Goal: Find specific page/section: Find specific page/section

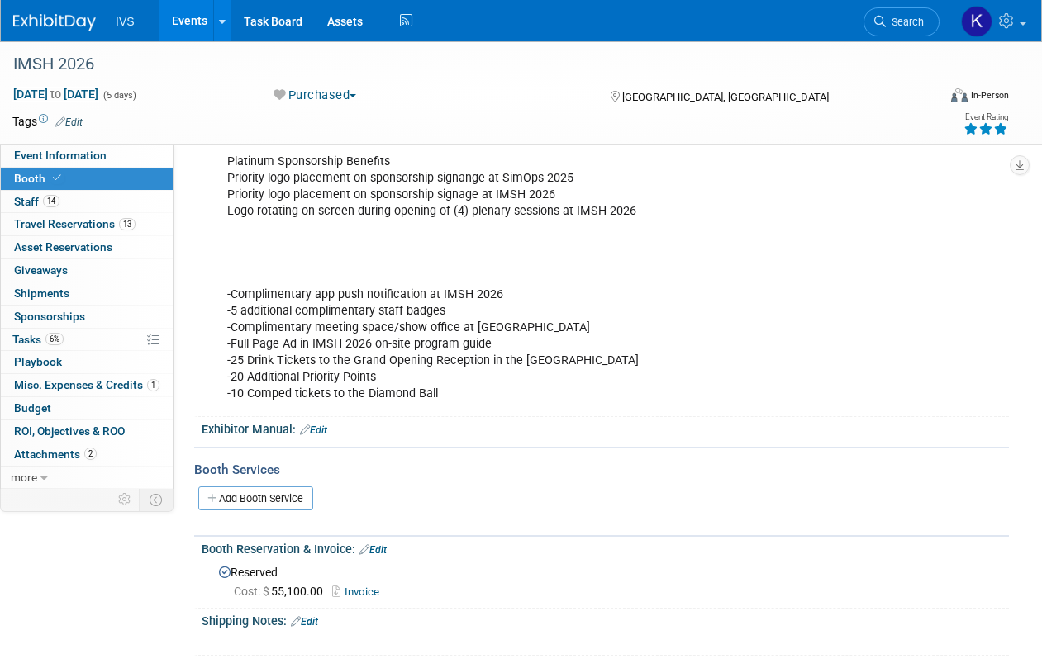
click at [189, 16] on link "Events" at bounding box center [189, 20] width 60 height 41
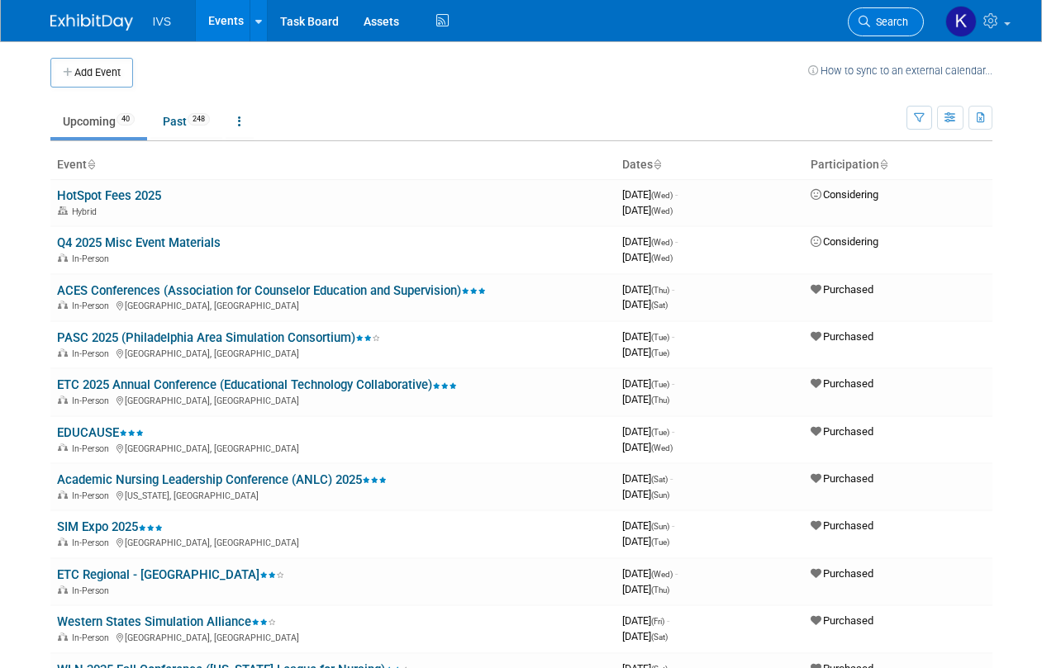
click at [881, 23] on span "Search" at bounding box center [889, 22] width 38 height 12
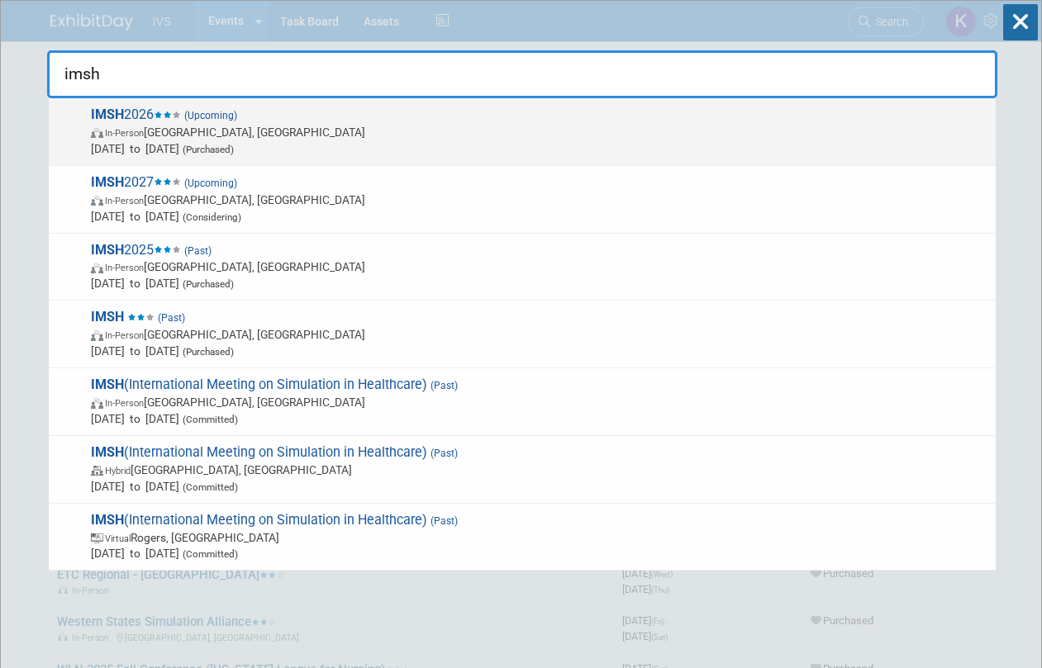
type input "imsh"
click at [228, 158] on div "IMSH 2026 (Upcoming) In-Person San Antonio, TX Jan 10, 2026 to Jan 14, 2026 (Pu…" at bounding box center [522, 132] width 947 height 68
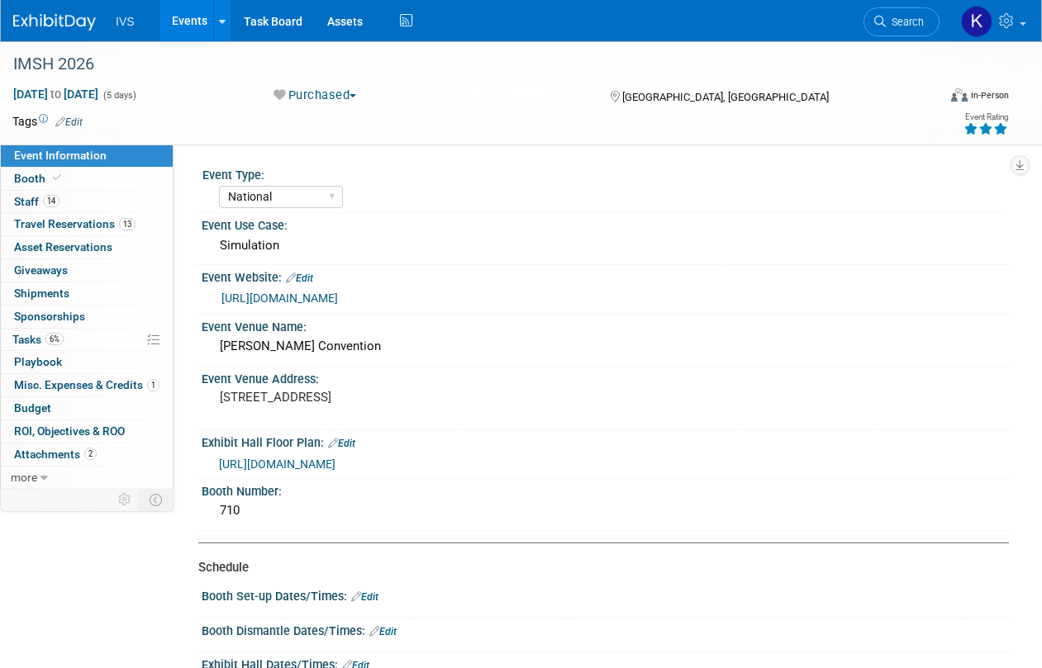
select select "National"
click at [99, 174] on link "Booth" at bounding box center [87, 179] width 172 height 22
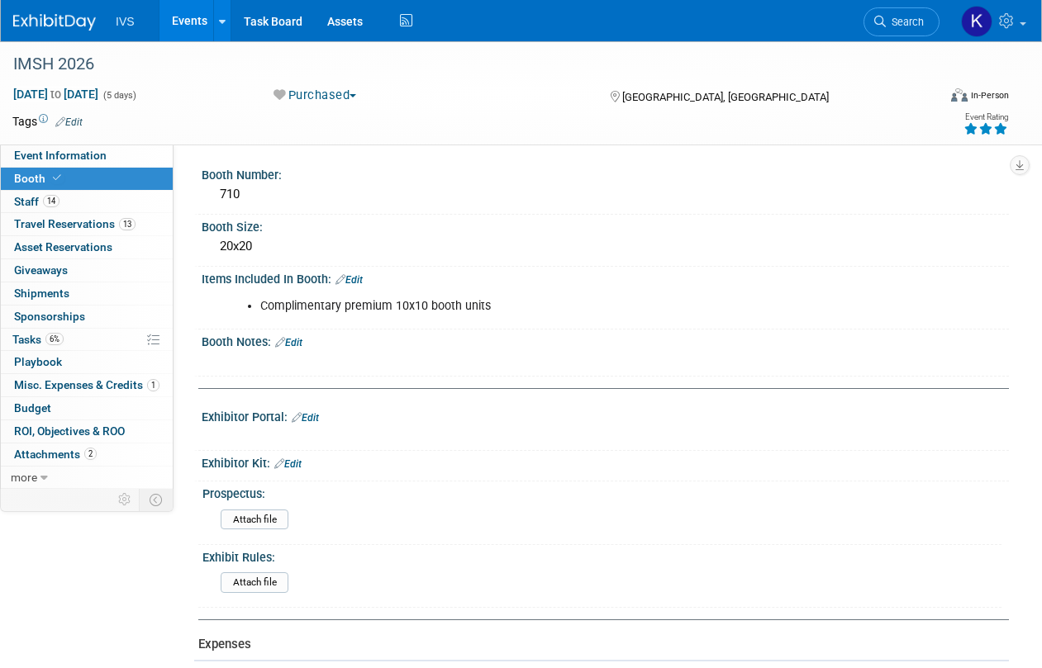
click at [297, 459] on link "Edit" at bounding box center [287, 465] width 27 height 12
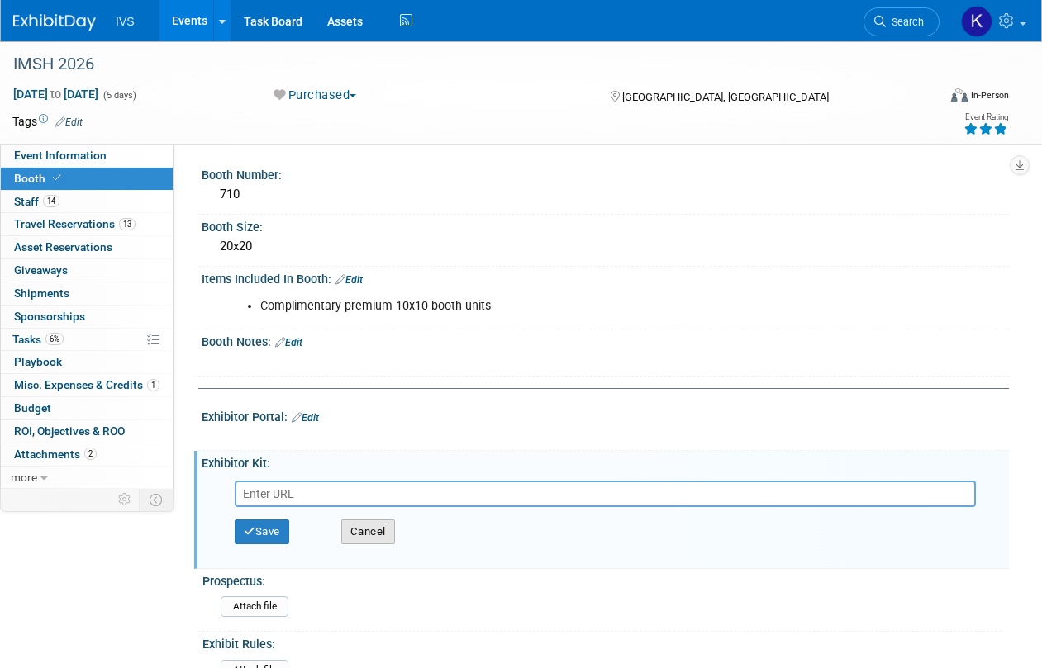
click at [363, 531] on button "Cancel" at bounding box center [368, 532] width 54 height 25
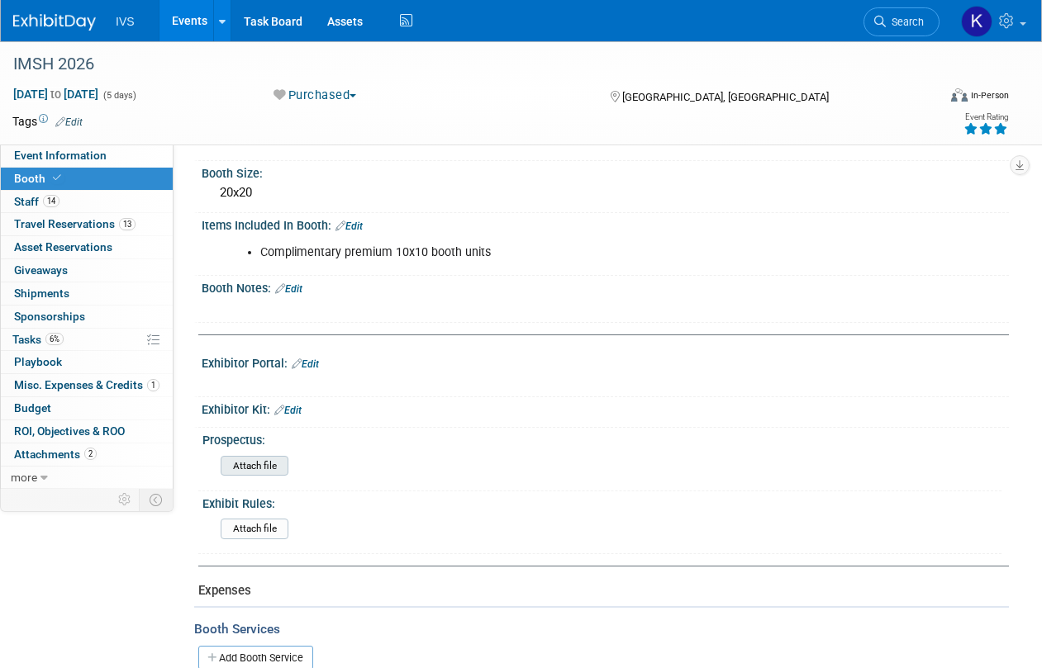
scroll to position [83, 0]
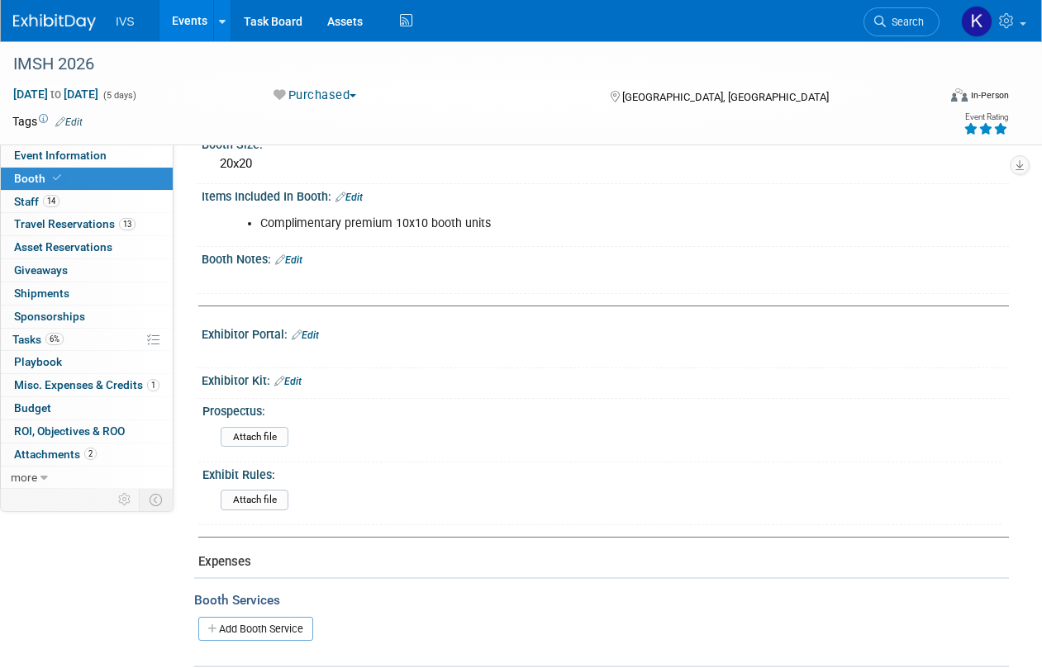
click at [294, 382] on link "Edit" at bounding box center [287, 382] width 27 height 12
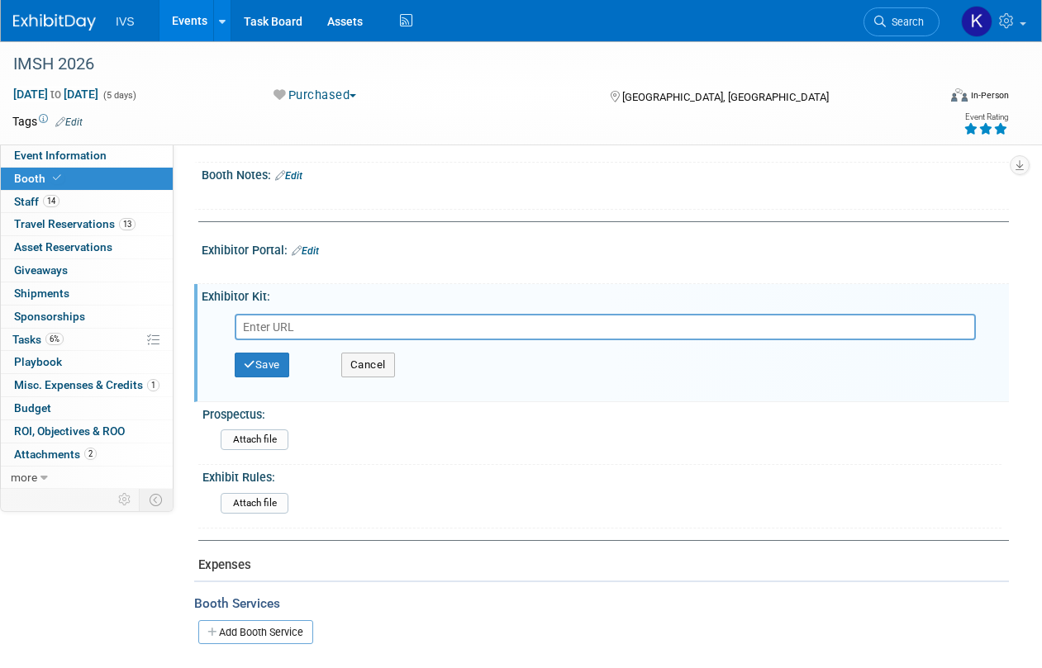
scroll to position [248, 0]
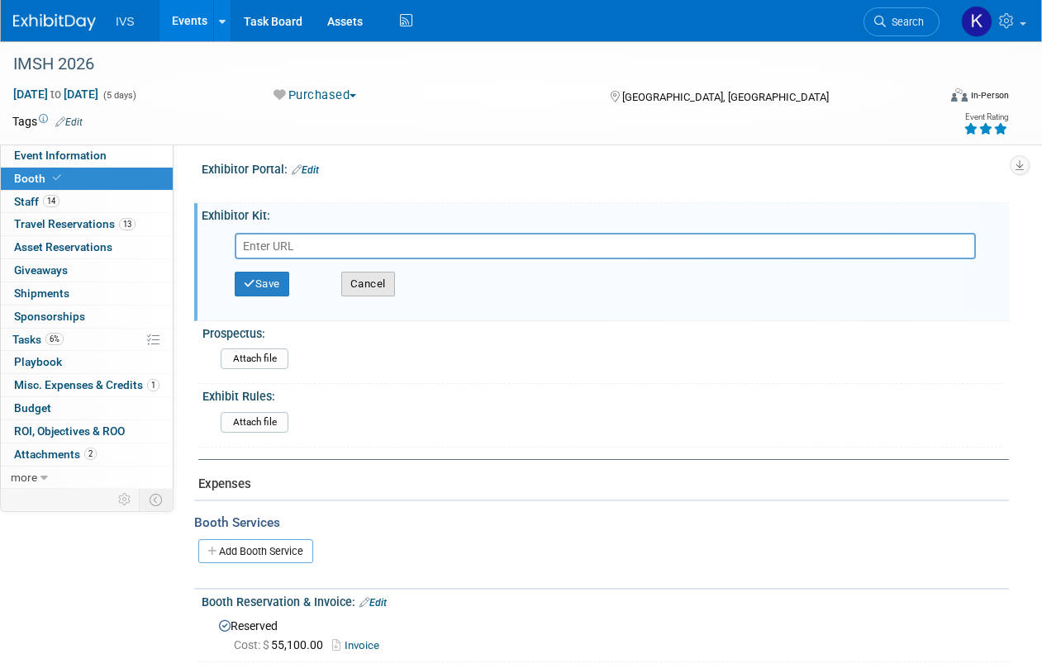
click at [389, 273] on button "Cancel" at bounding box center [368, 284] width 54 height 25
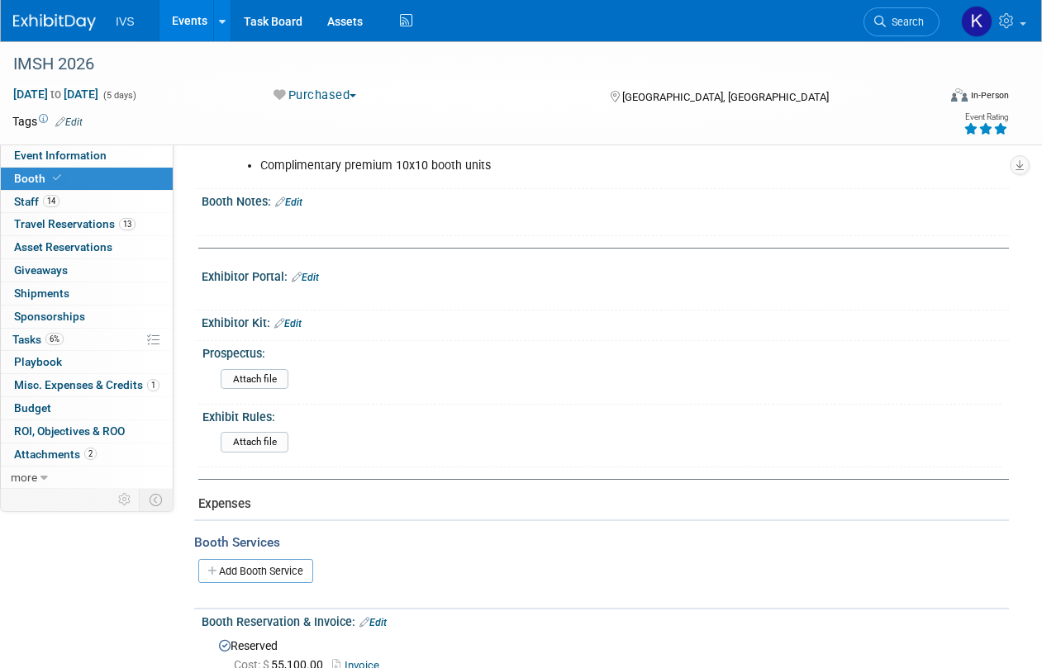
scroll to position [0, 0]
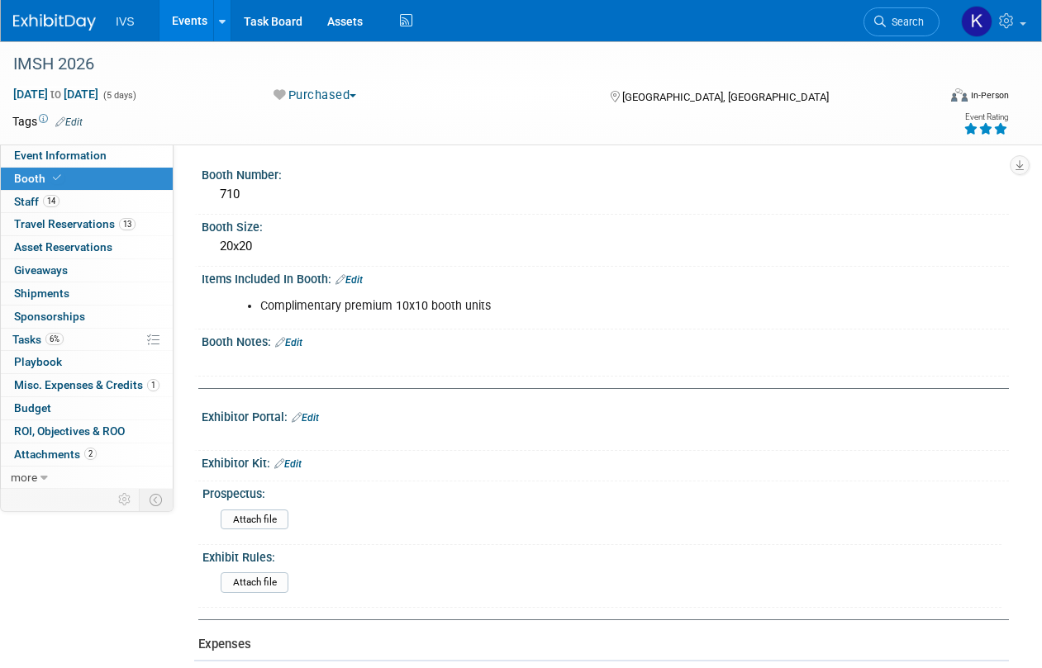
click at [298, 340] on link "Edit" at bounding box center [288, 343] width 27 height 12
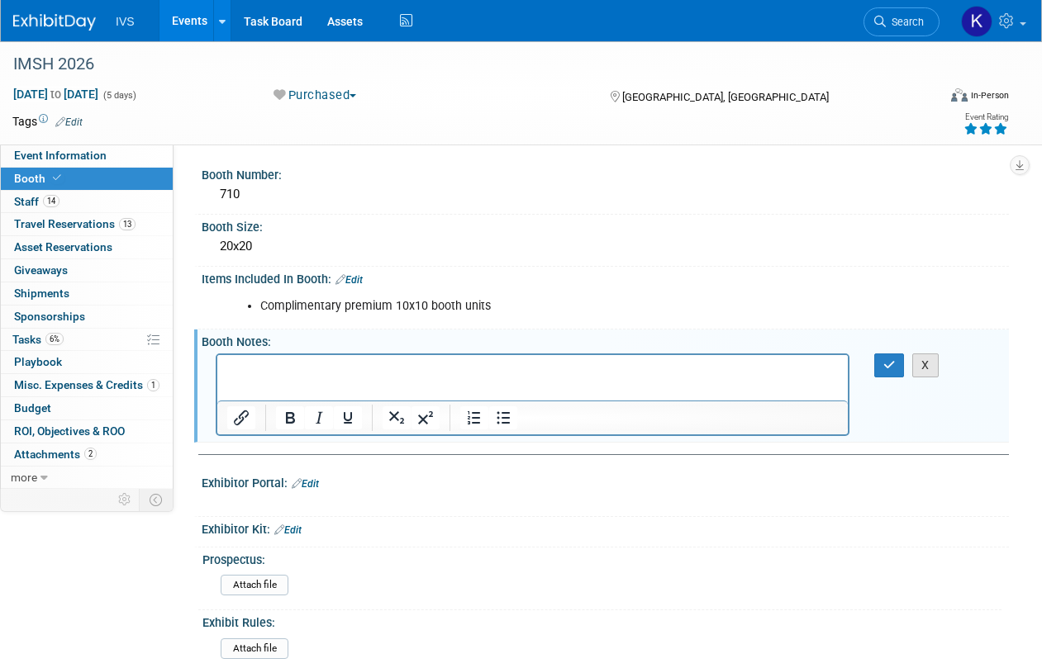
click at [921, 364] on button "X" at bounding box center [925, 366] width 26 height 24
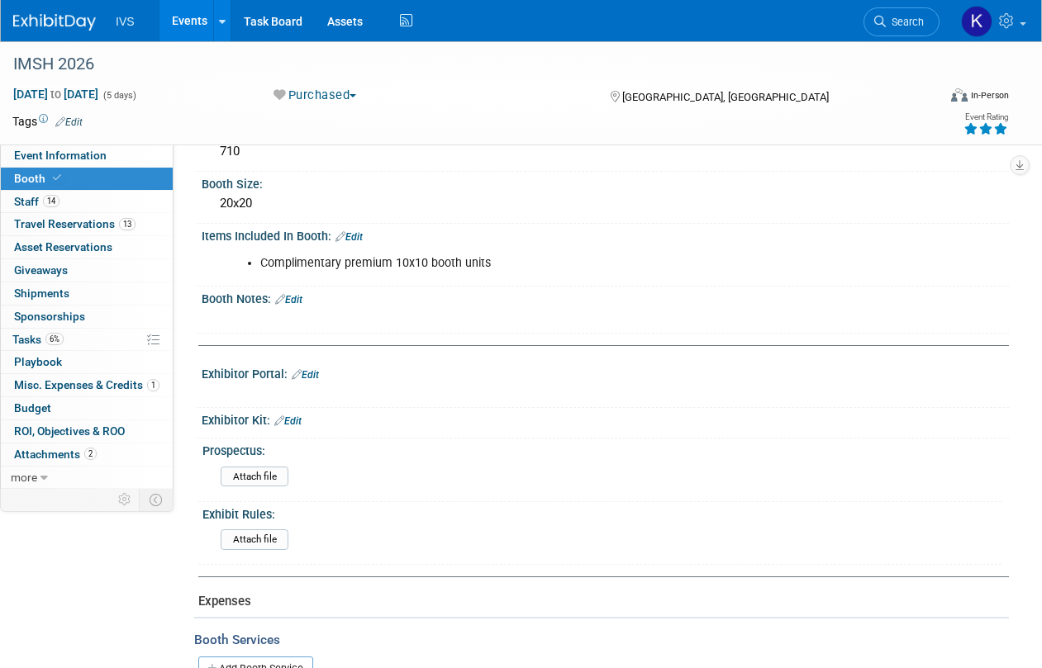
scroll to position [83, 0]
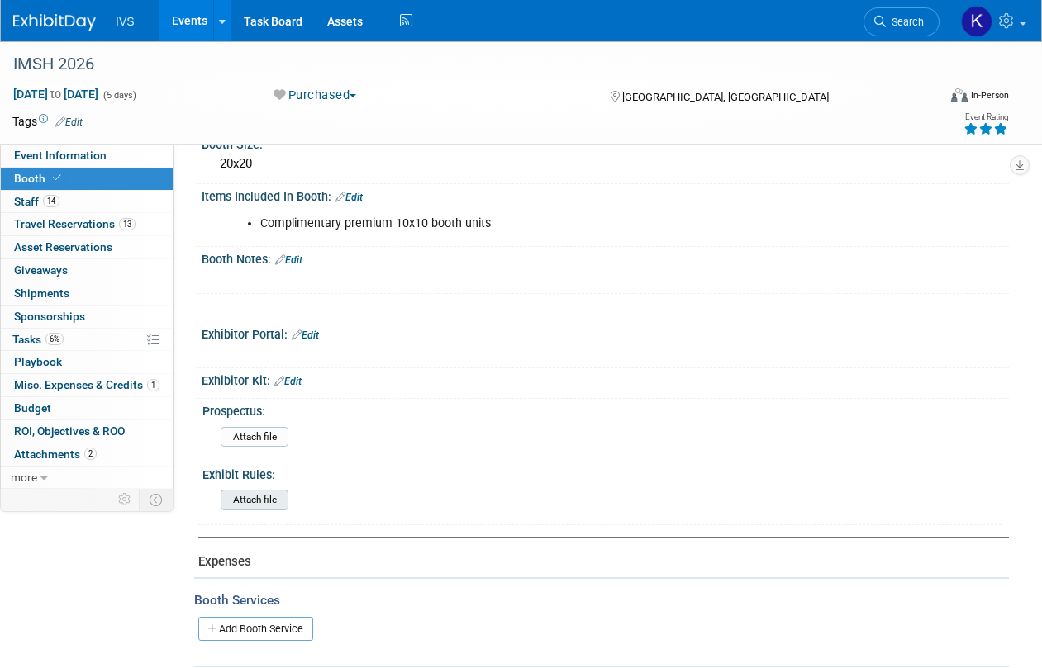
click at [245, 491] on input "file" at bounding box center [175, 500] width 225 height 19
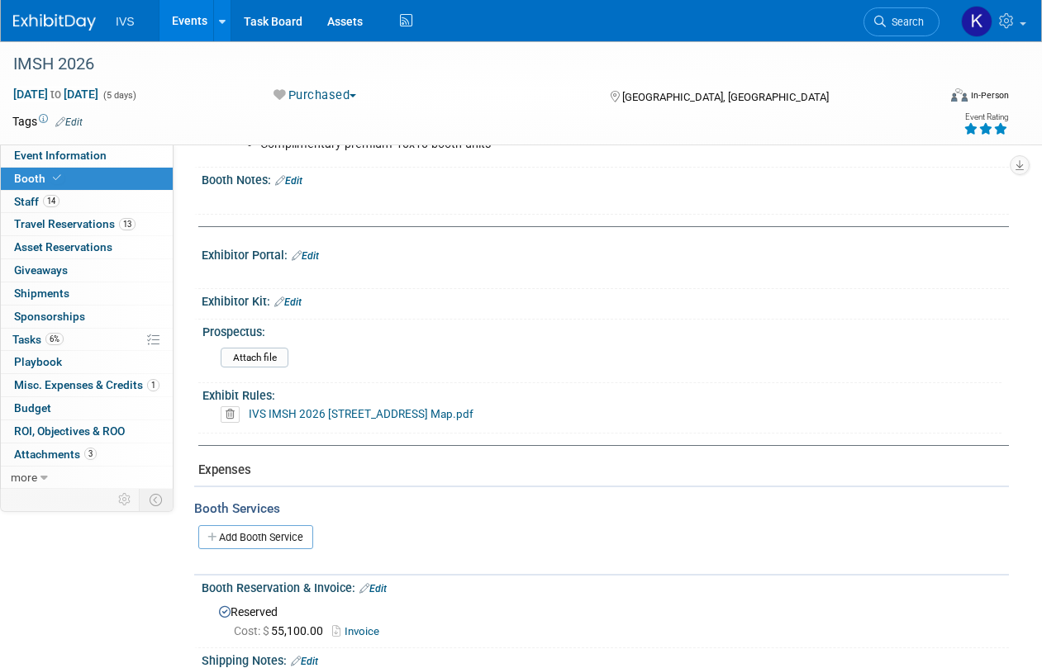
scroll to position [0, 0]
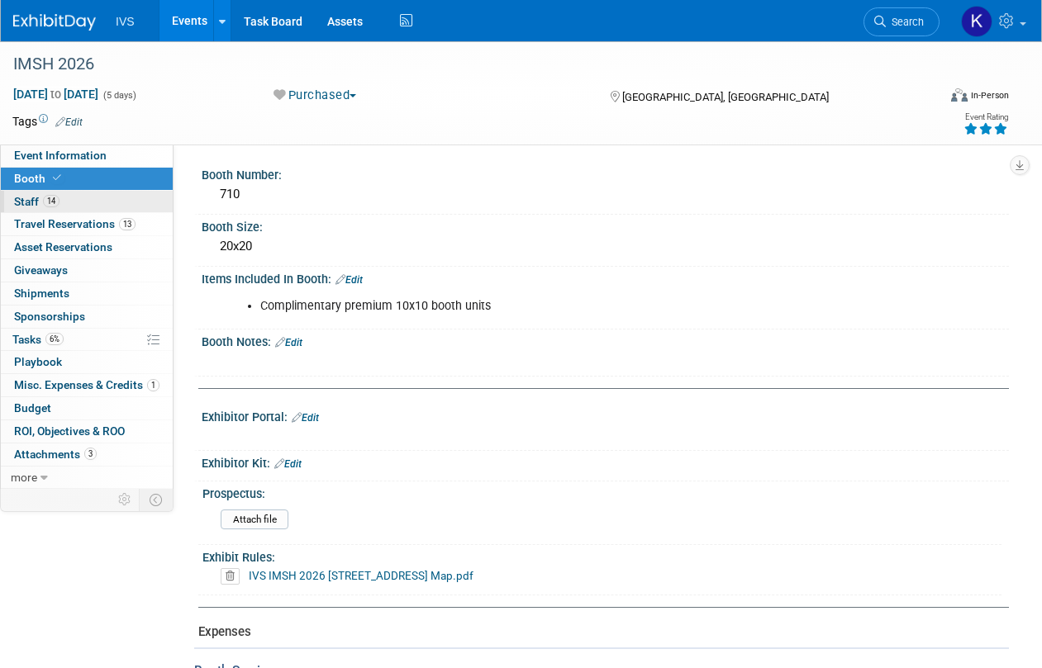
click at [109, 201] on link "14 Staff 14" at bounding box center [87, 202] width 172 height 22
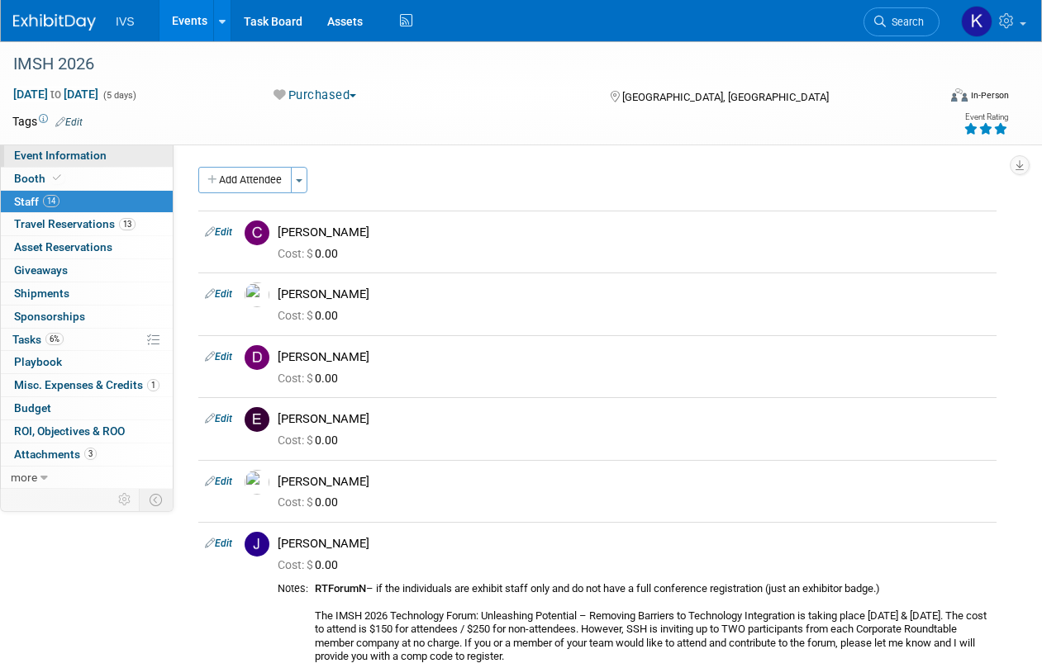
click at [129, 152] on link "Event Information" at bounding box center [87, 156] width 172 height 22
select select "National"
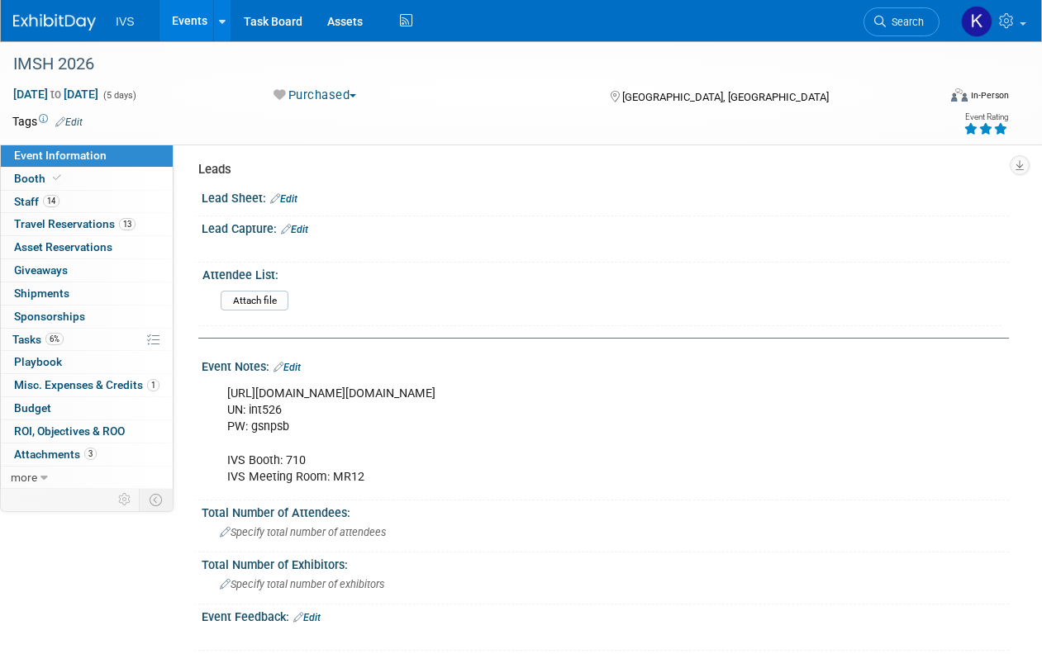
scroll to position [661, 0]
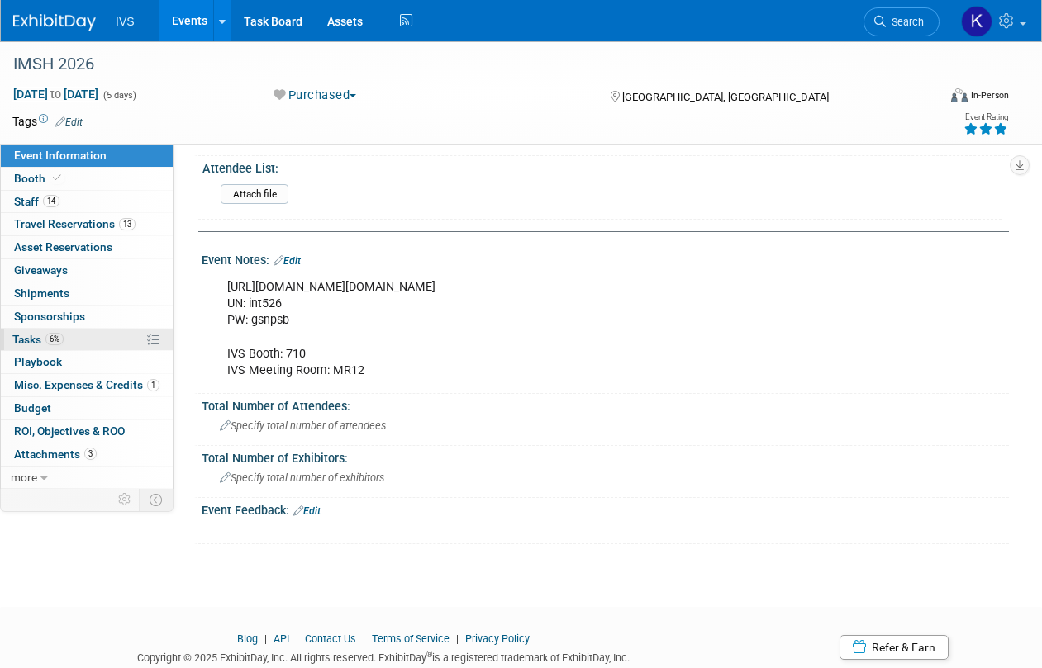
click at [37, 340] on span "Tasks 6%" at bounding box center [37, 339] width 51 height 13
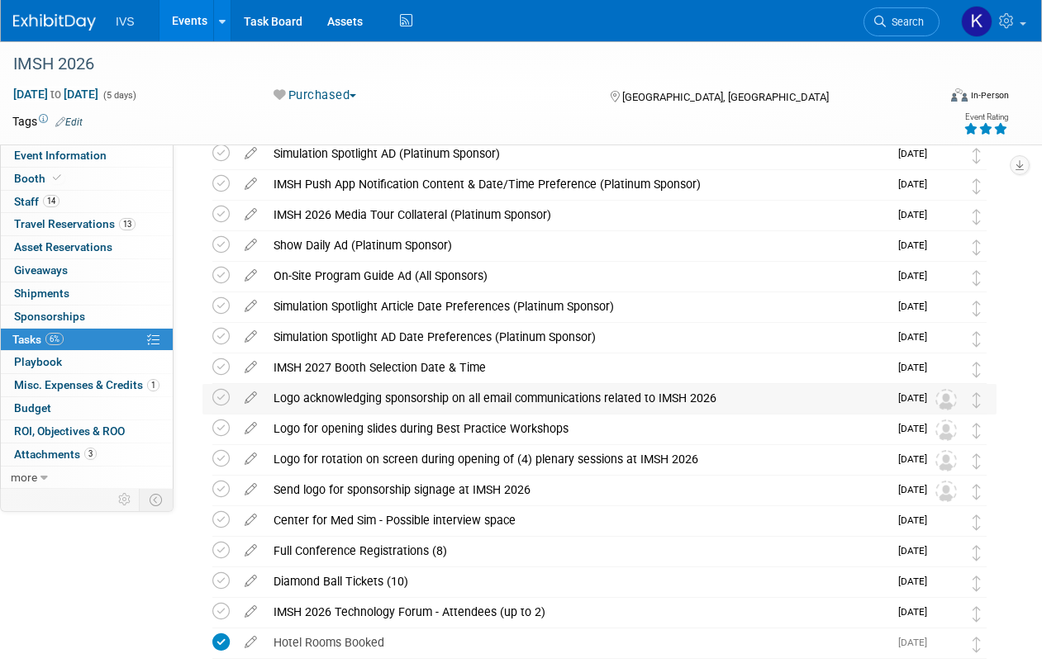
scroll to position [0, 0]
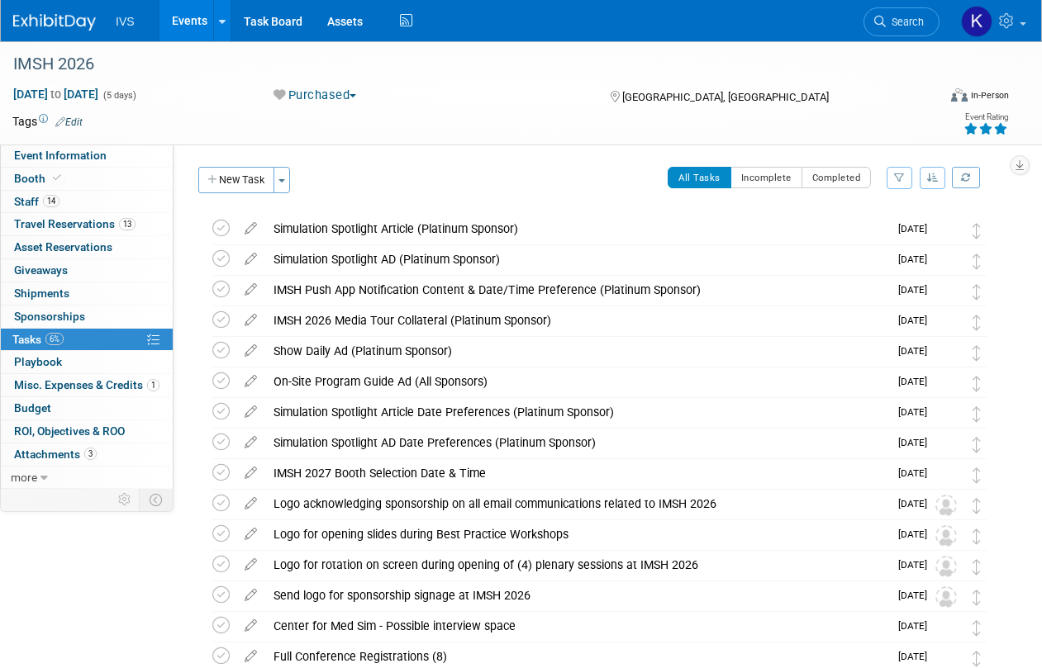
click at [430, 91] on div "Purchased Committed Considering Not Going Purchased Sponsor - Not Going" at bounding box center [426, 96] width 316 height 18
